Goal: Task Accomplishment & Management: Manage account settings

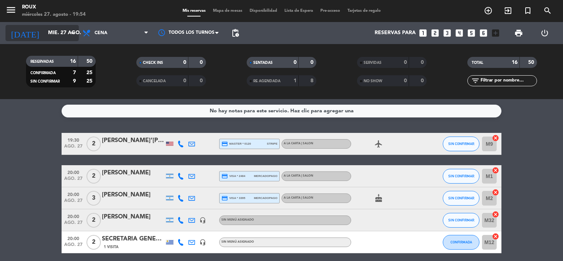
click at [63, 25] on div "[DATE] mié. 27 ago. arrow_drop_down" at bounding box center [41, 33] width 73 height 16
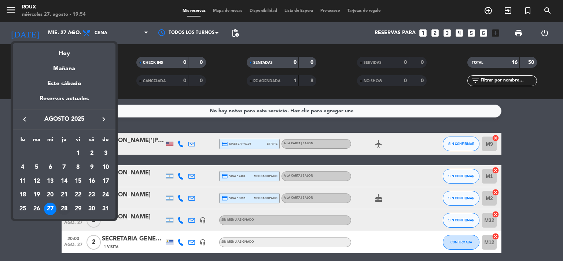
click at [64, 207] on div "28" at bounding box center [64, 208] width 12 height 12
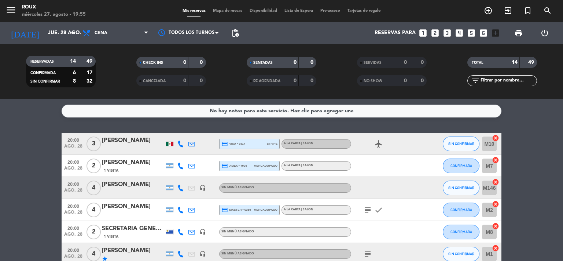
click at [106, 188] on div "[PERSON_NAME]" at bounding box center [133, 185] width 62 height 10
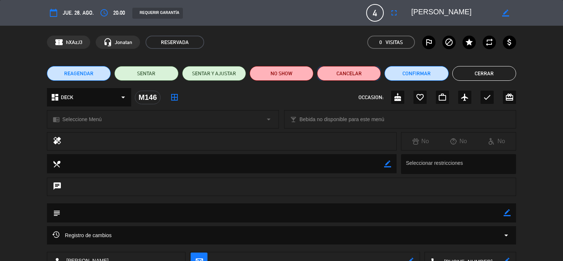
click at [370, 74] on button "Cancelar" at bounding box center [349, 73] width 64 height 15
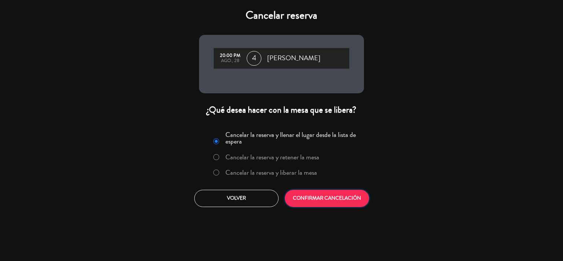
click at [306, 197] on button "CONFIRMAR CANCELACIÓN" at bounding box center [327, 198] width 84 height 17
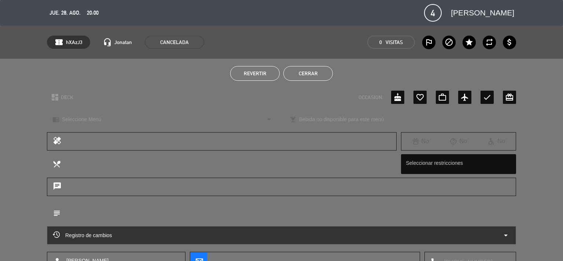
click at [310, 70] on button "Cerrar" at bounding box center [307, 73] width 49 height 15
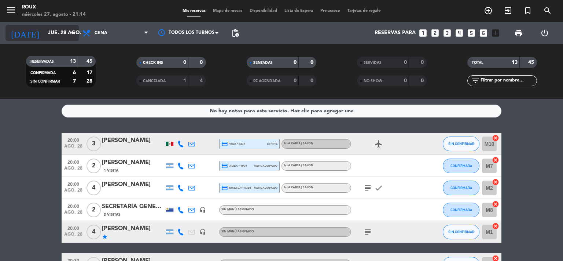
click at [50, 36] on input "jue. 28 ago." at bounding box center [79, 32] width 70 height 13
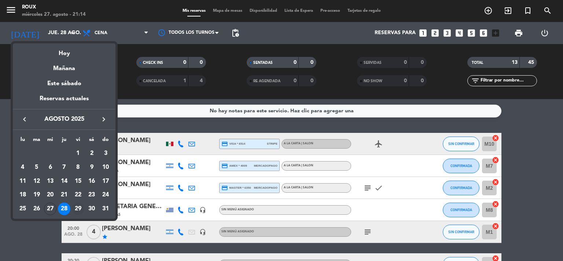
click at [80, 209] on div "29" at bounding box center [78, 208] width 12 height 12
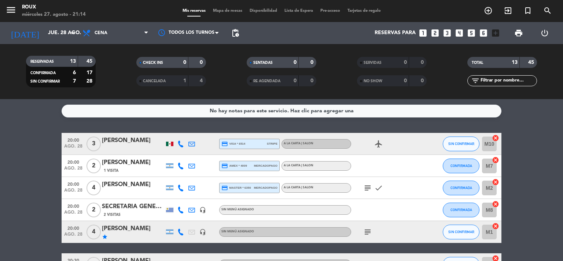
type input "vie. 29 ago."
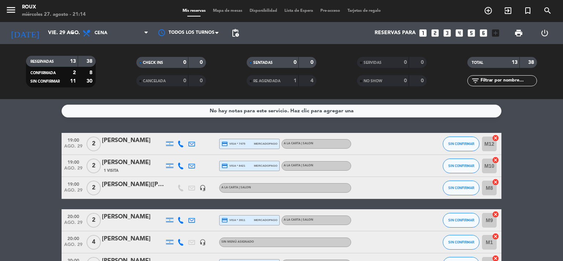
click at [224, 12] on span "Mapa de mesas" at bounding box center [227, 11] width 37 height 4
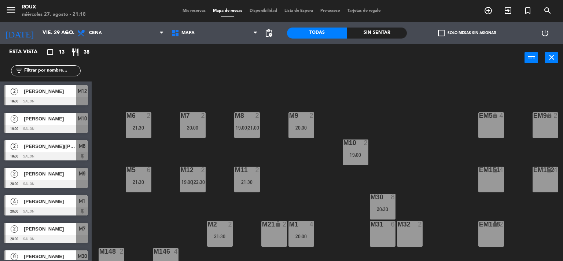
drag, startPoint x: 154, startPoint y: 272, endPoint x: 269, endPoint y: 76, distance: 227.1
click at [269, 66] on div "power_input close" at bounding box center [308, 58] width 433 height 28
